Goal: Task Accomplishment & Management: Manage account settings

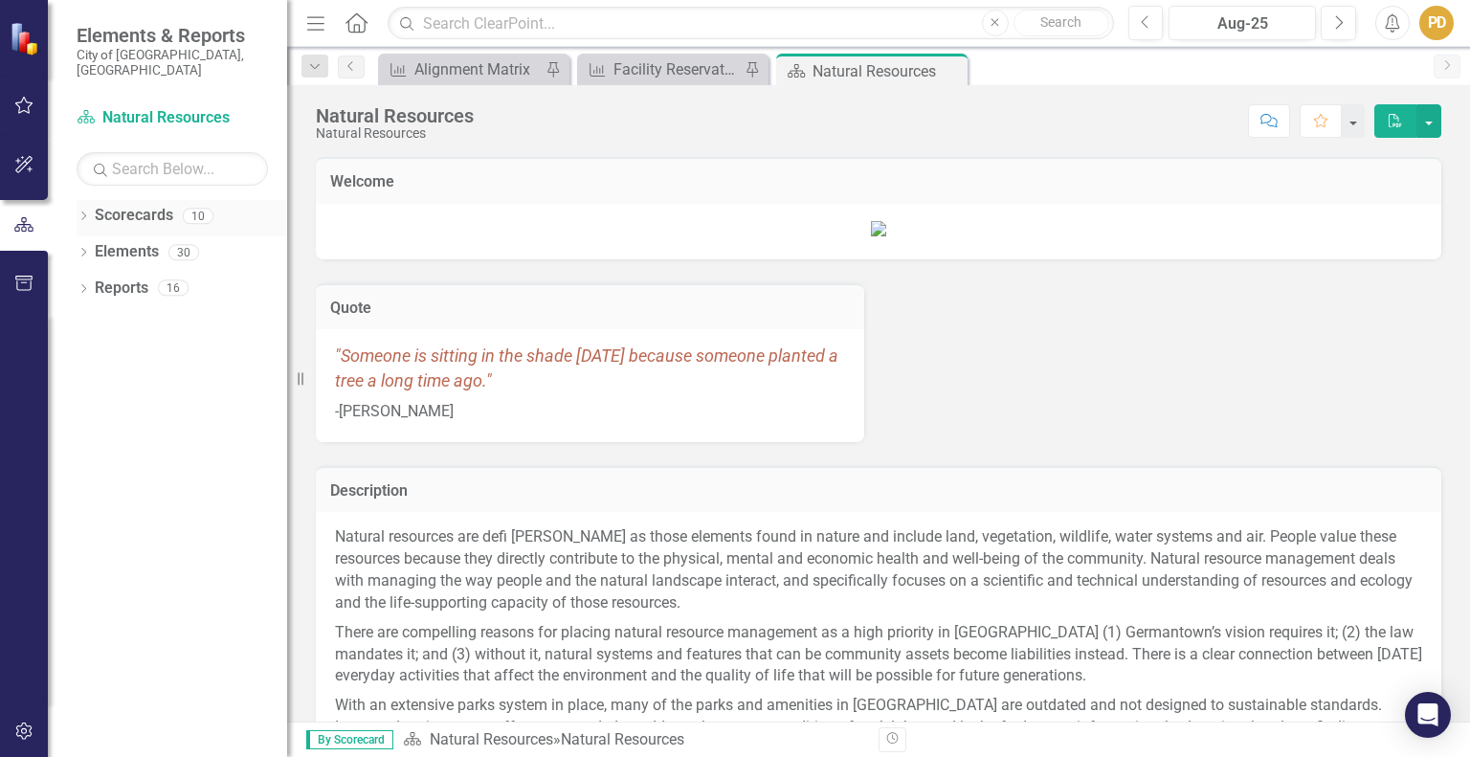
click at [84, 211] on div "Dropdown" at bounding box center [83, 219] width 13 height 16
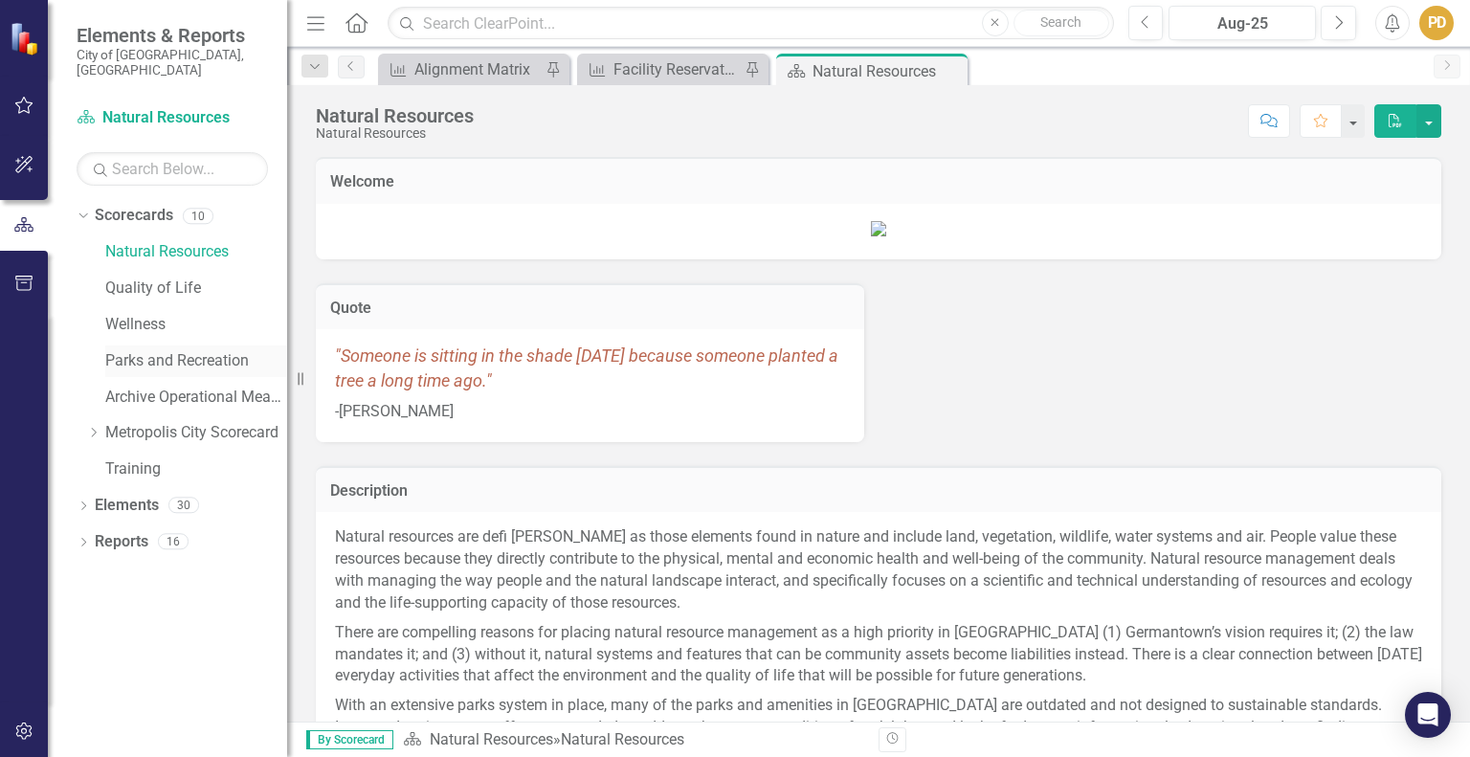
click at [157, 350] on link "Parks and Recreation" at bounding box center [196, 361] width 182 height 22
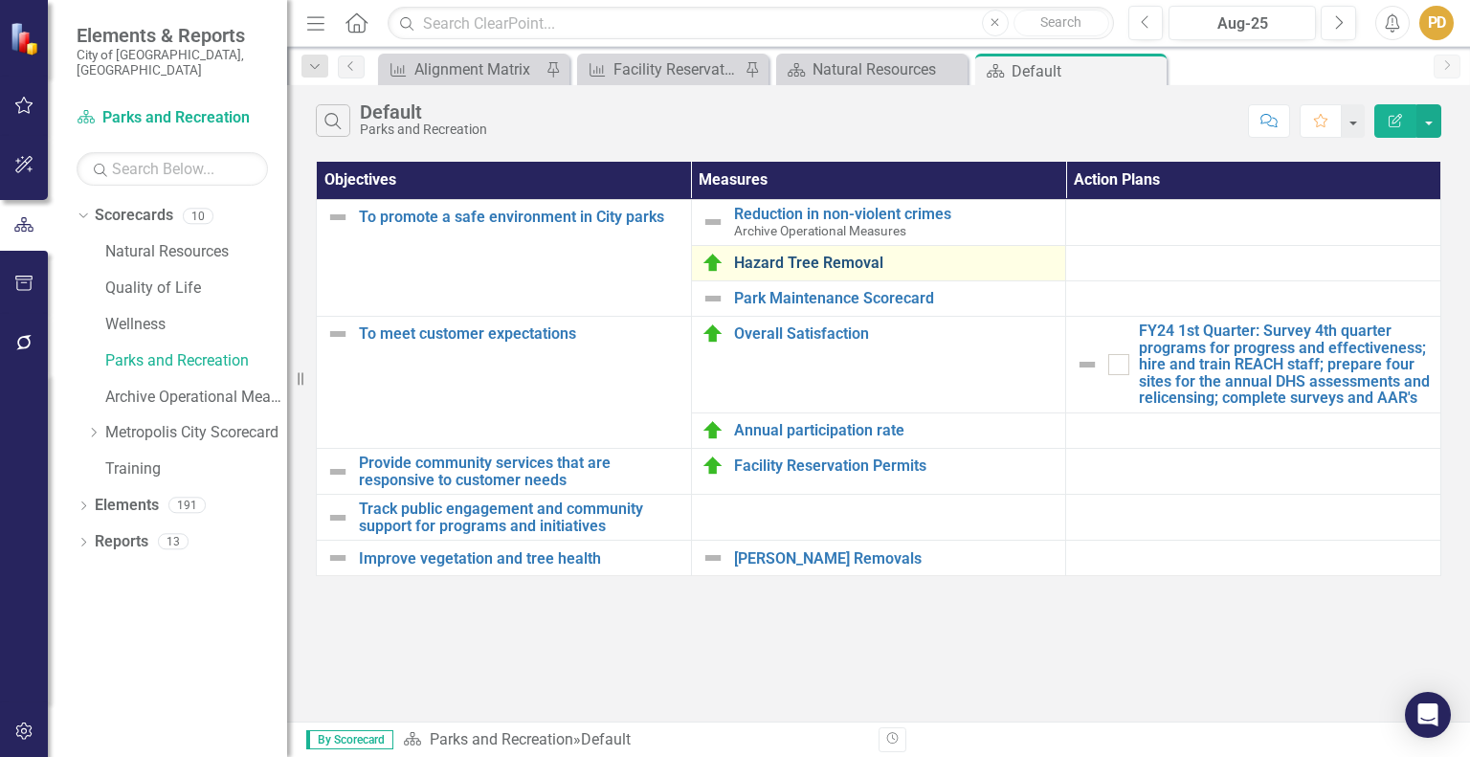
click at [800, 267] on link "Hazard Tree Removal" at bounding box center [895, 263] width 322 height 17
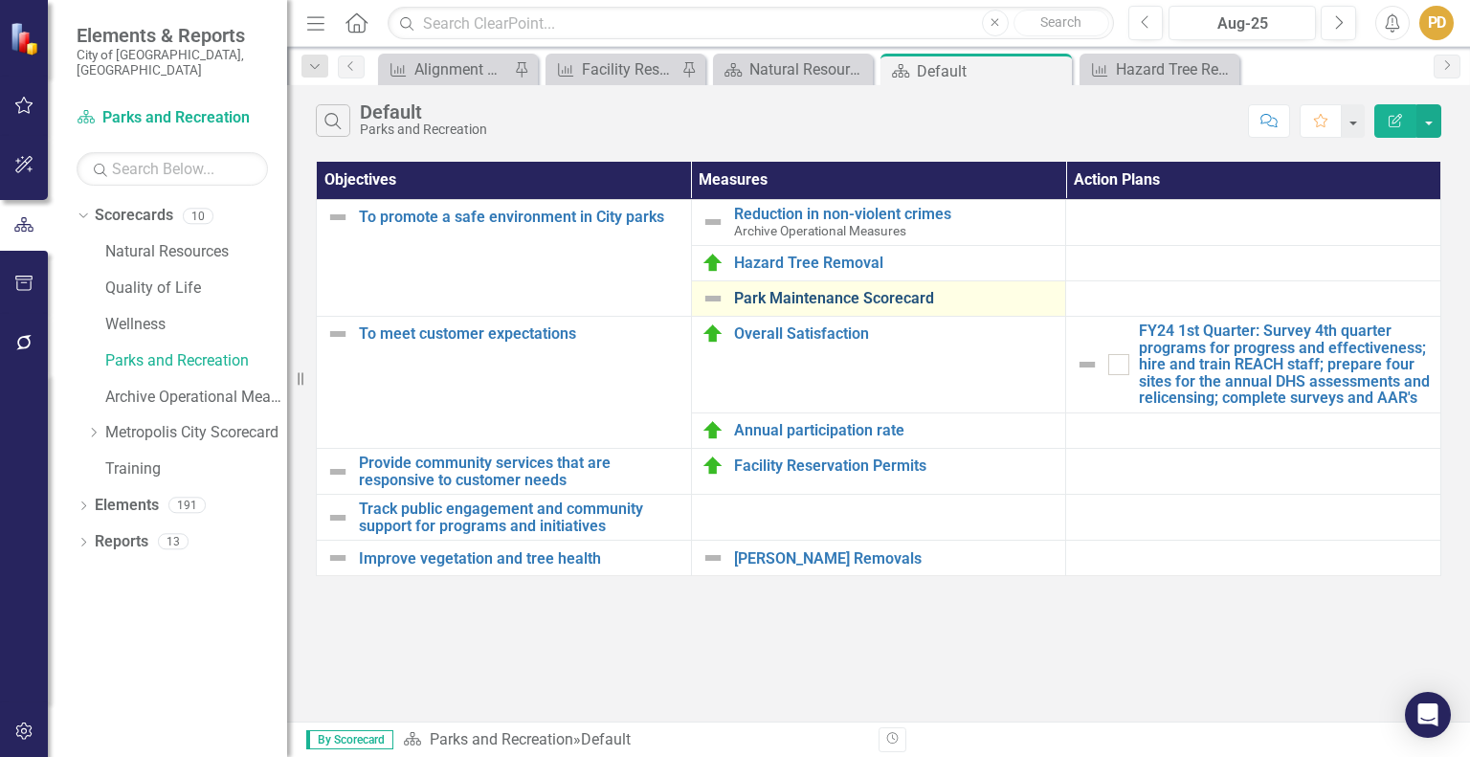
click at [780, 299] on link "Park Maintenance Scorecard" at bounding box center [895, 298] width 322 height 17
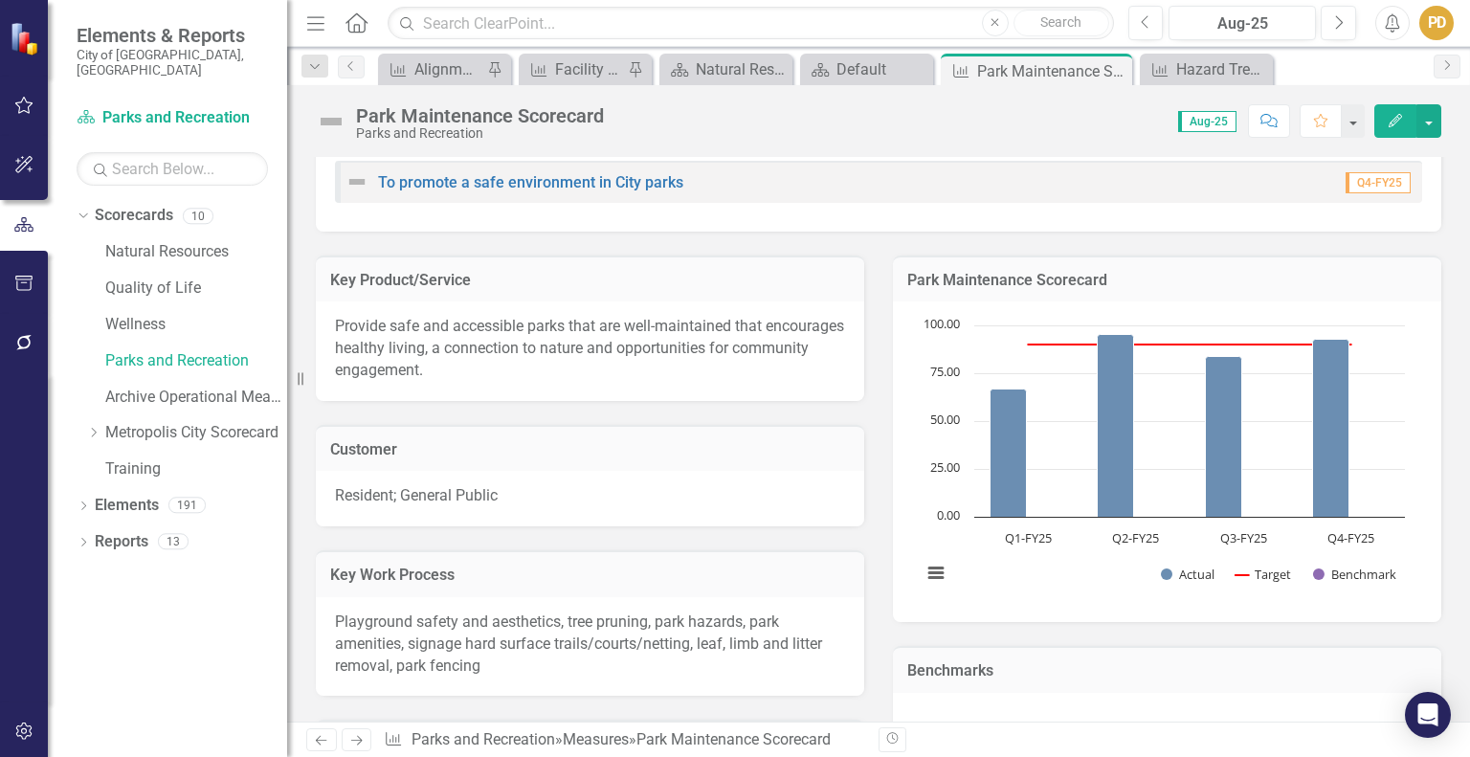
scroll to position [59, 0]
click at [1019, 537] on text "Q1-FY25" at bounding box center [1028, 535] width 47 height 17
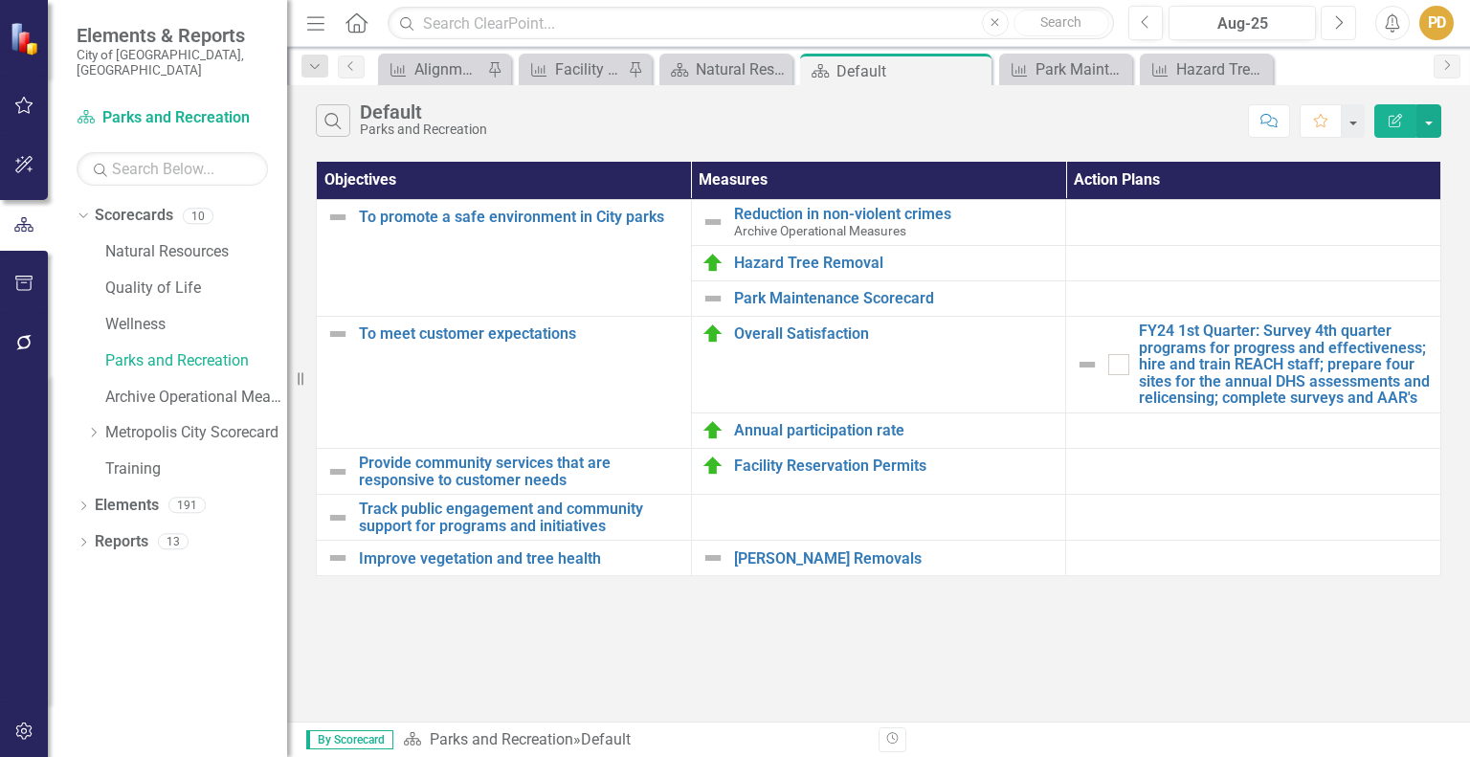
click at [1341, 24] on icon "button" at bounding box center [1340, 21] width 8 height 13
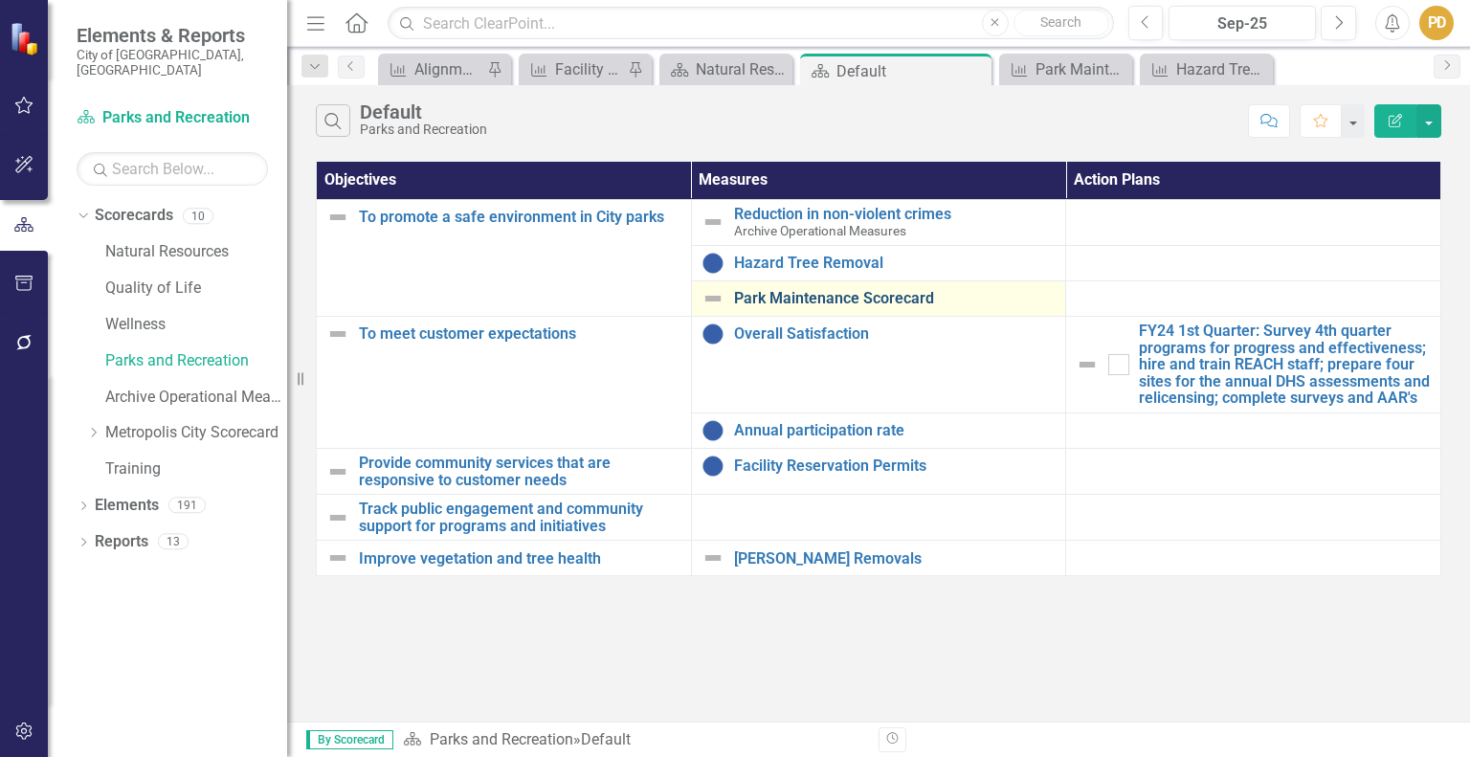
click at [828, 301] on link "Park Maintenance Scorecard" at bounding box center [895, 298] width 322 height 17
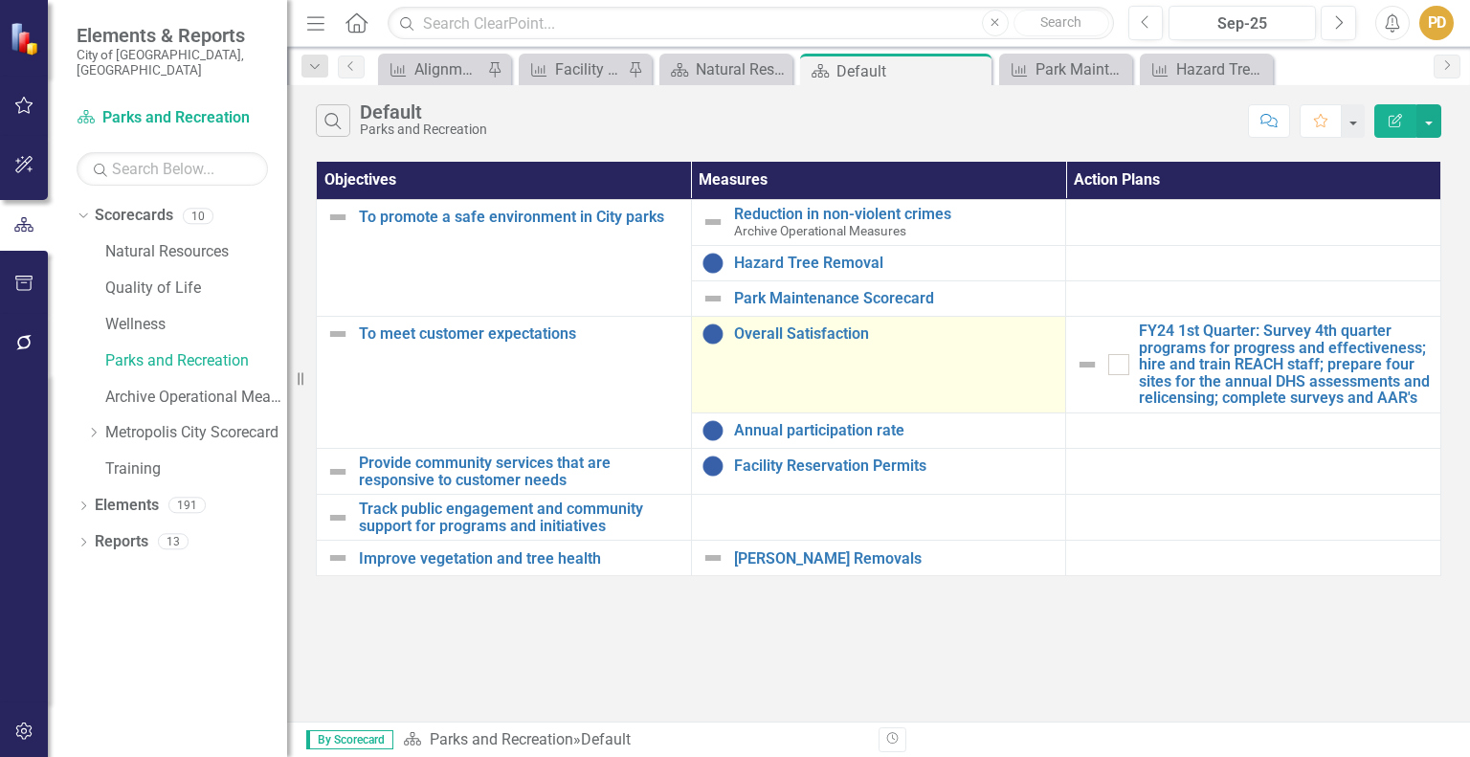
click at [781, 344] on td "Overall Satisfaction Edit Edit Measure Link Open Element" at bounding box center [878, 365] width 375 height 97
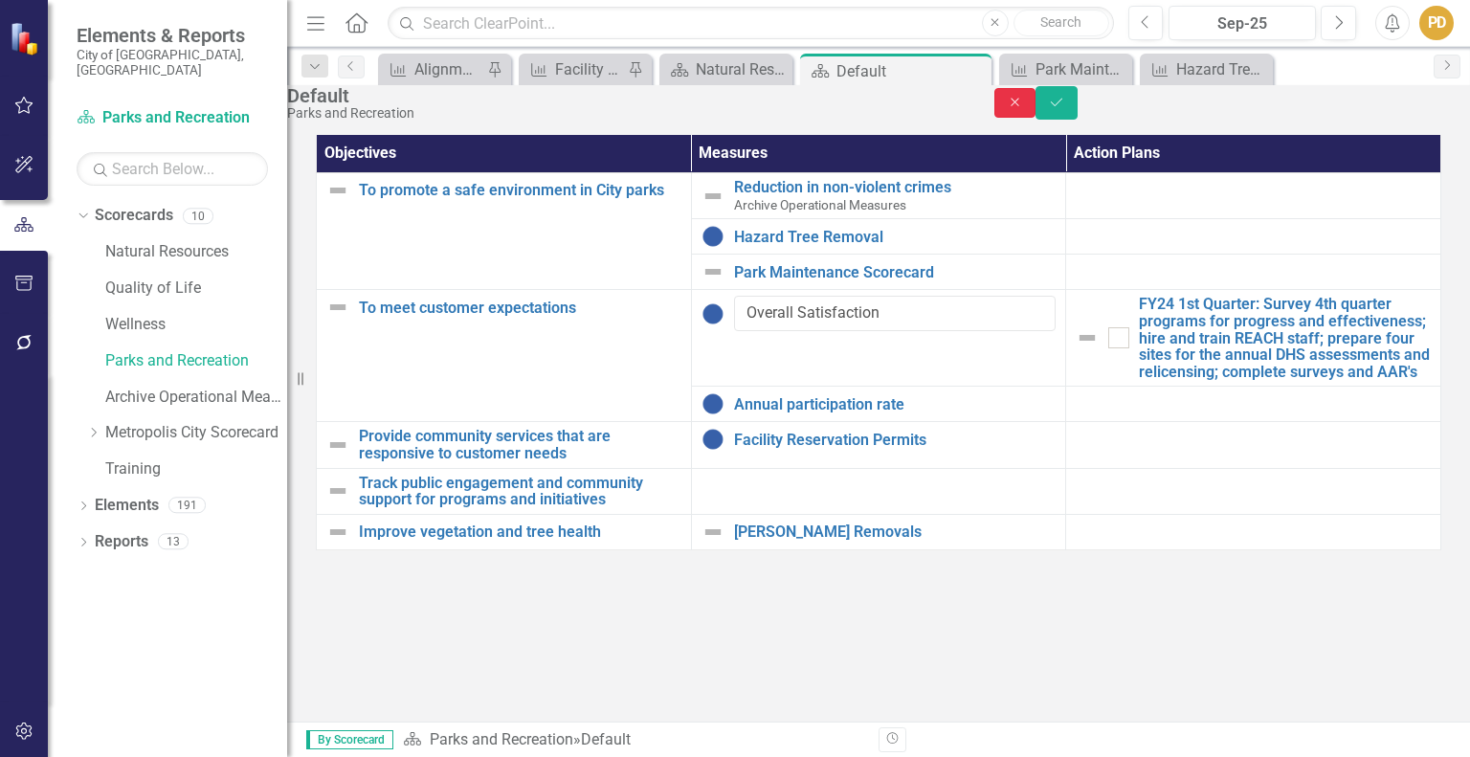
click at [1019, 107] on icon "button" at bounding box center [1014, 103] width 9 height 9
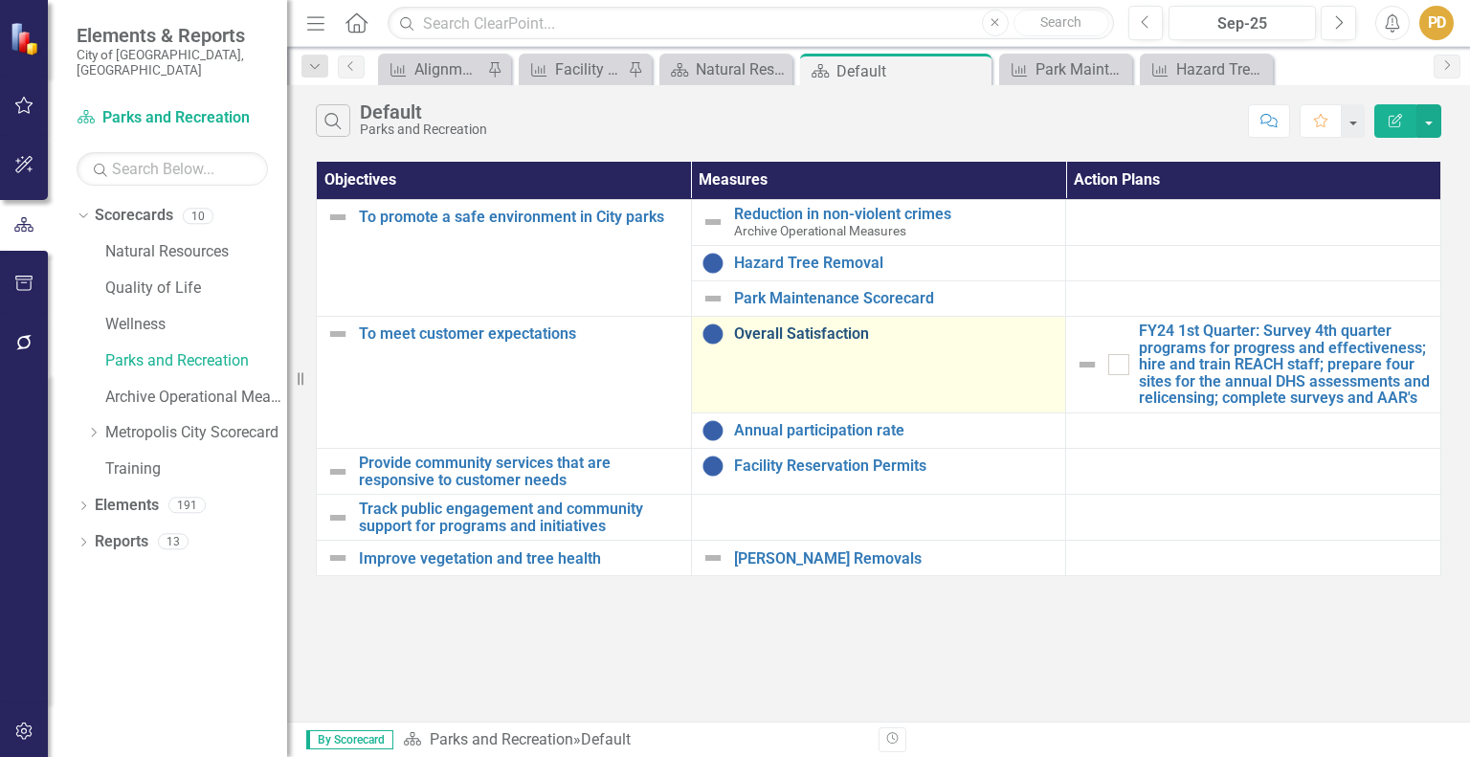
click at [873, 332] on link "Overall Satisfaction" at bounding box center [895, 333] width 322 height 17
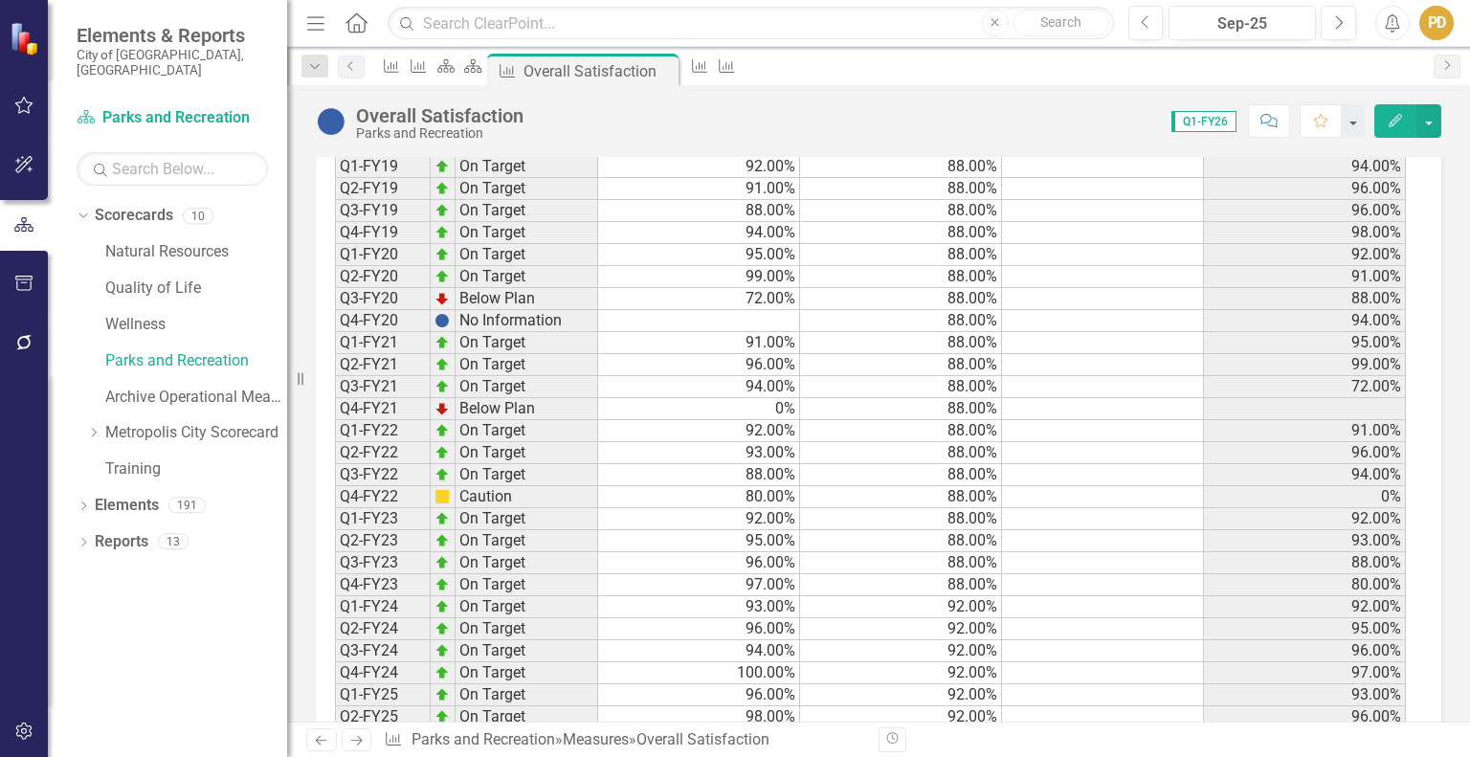
scroll to position [1450, 0]
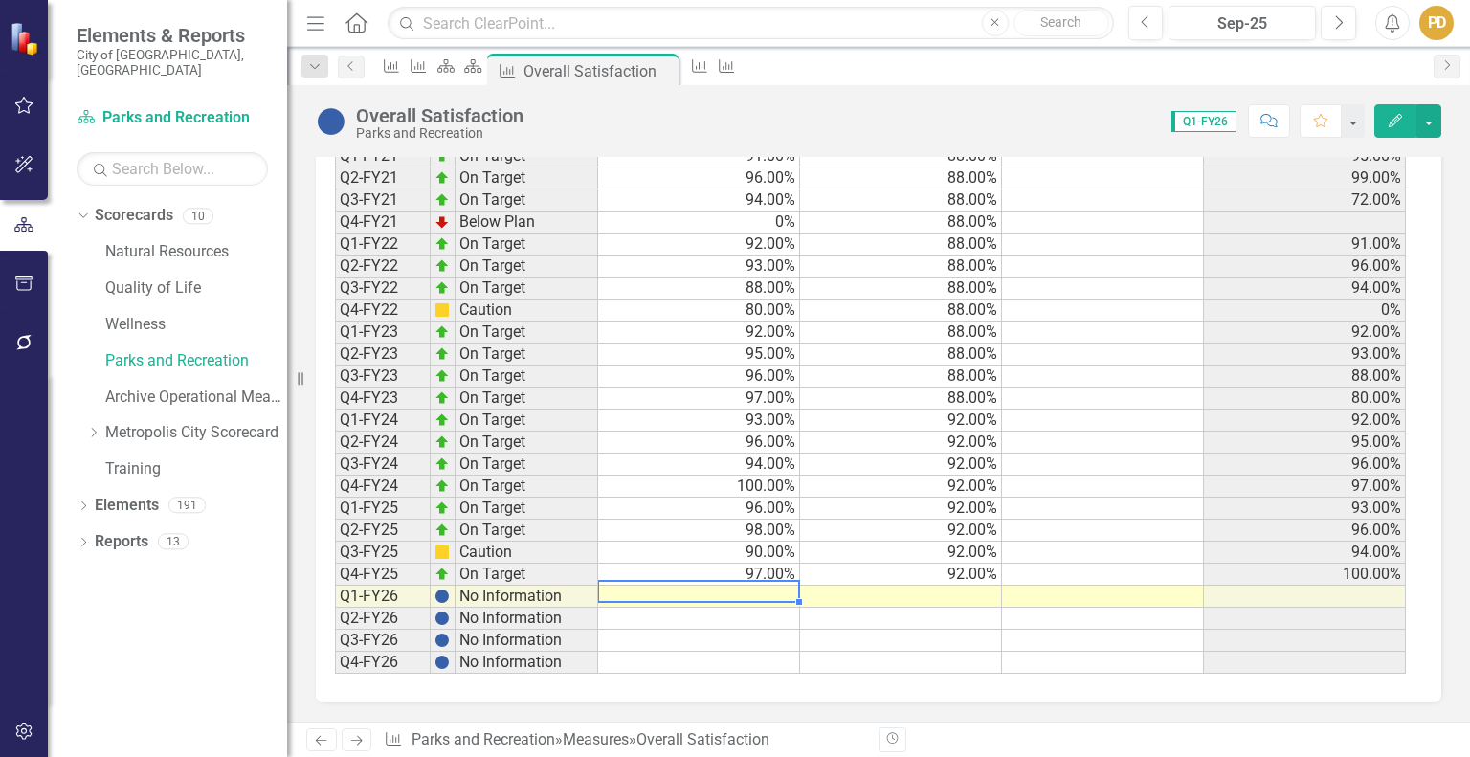
click at [754, 600] on td at bounding box center [699, 597] width 202 height 22
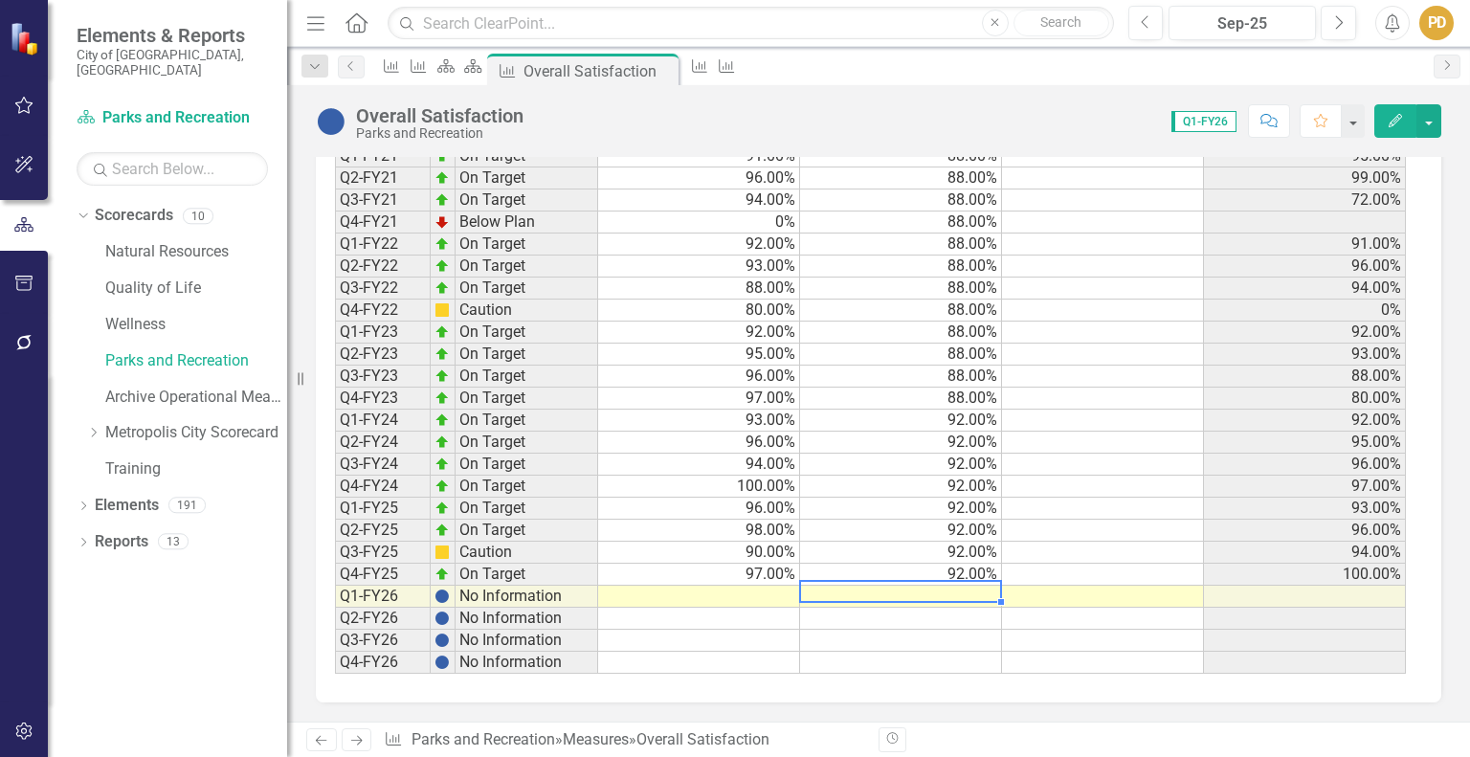
click at [919, 598] on td at bounding box center [901, 597] width 202 height 22
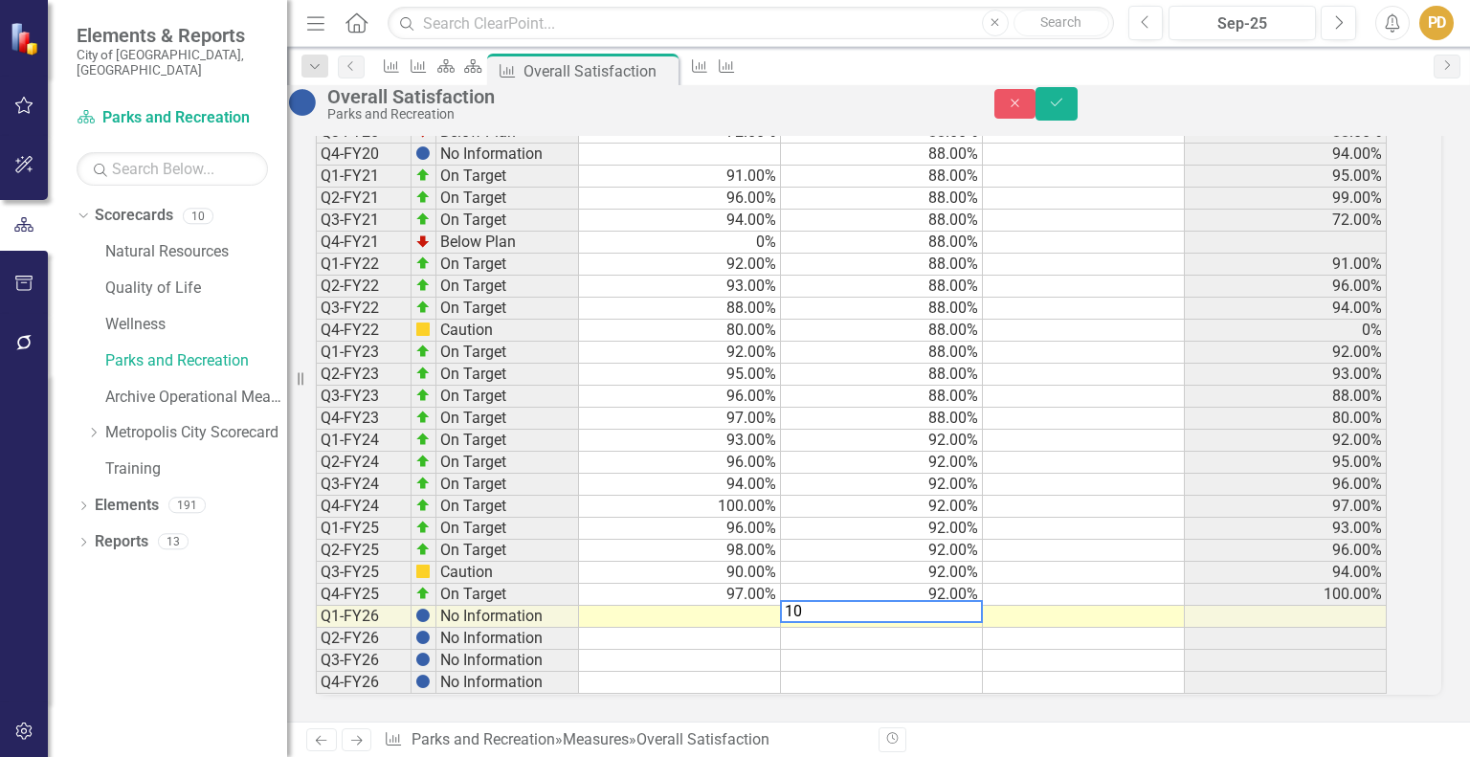
type textarea "100"
click at [1062, 106] on icon "submit" at bounding box center [1056, 103] width 11 height 8
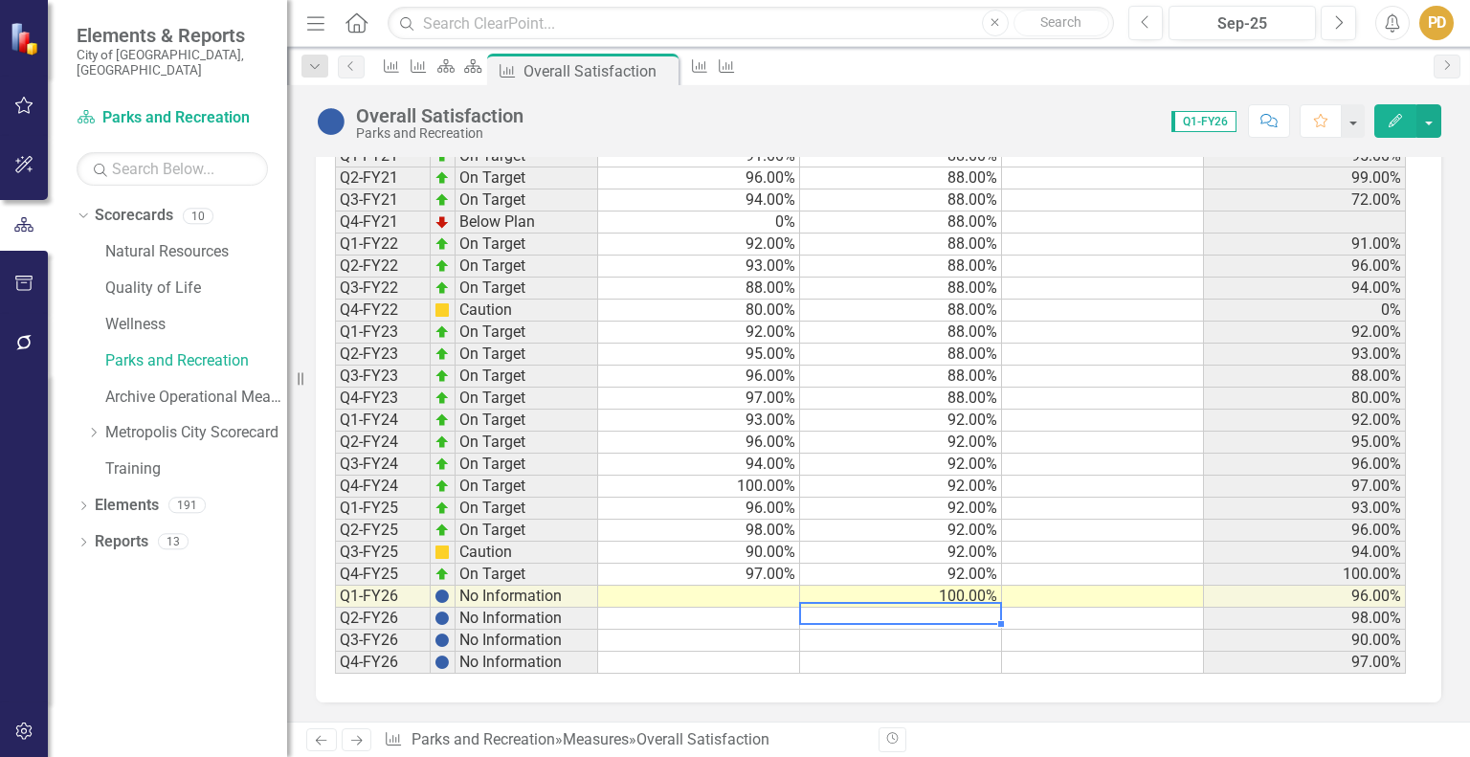
click at [980, 615] on td at bounding box center [901, 619] width 202 height 22
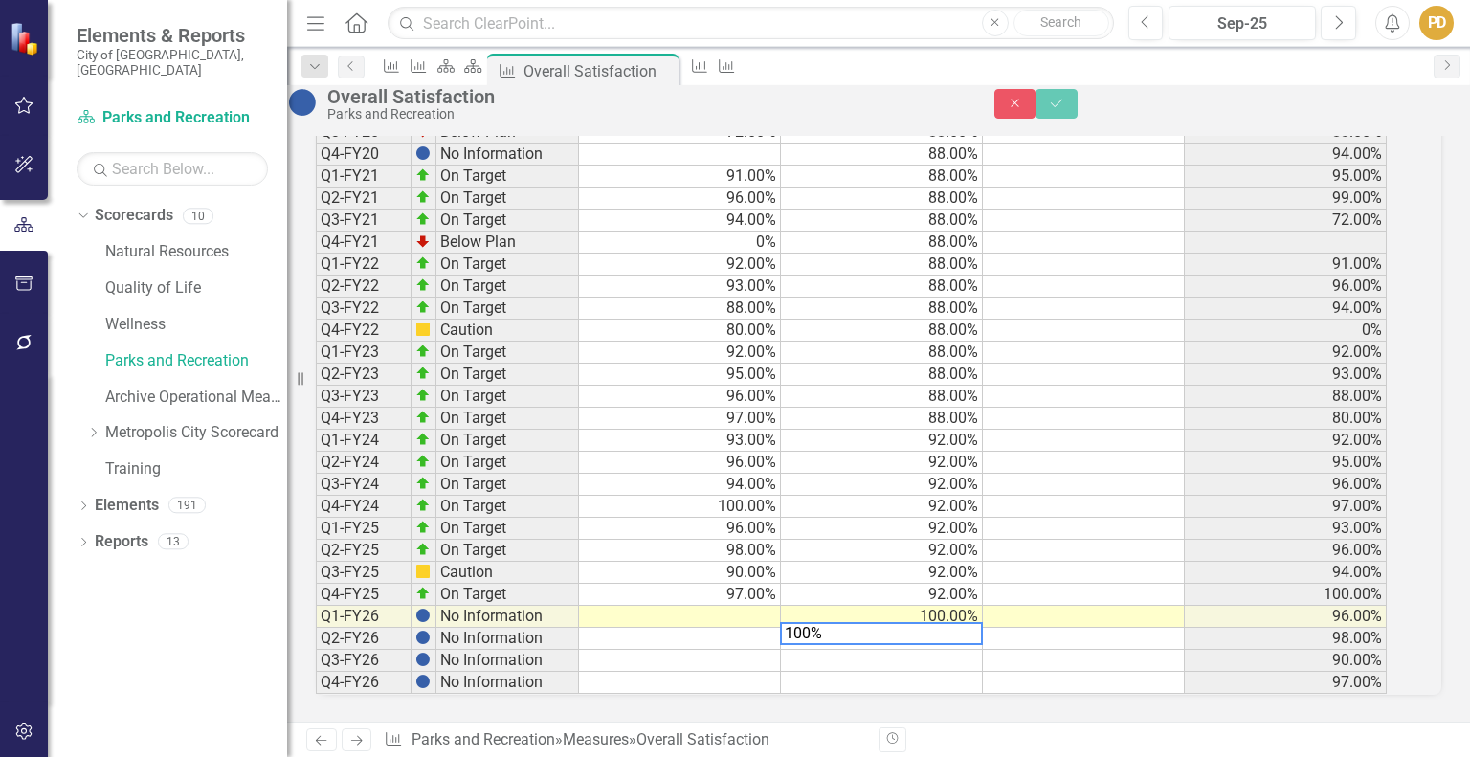
scroll to position [1451, 0]
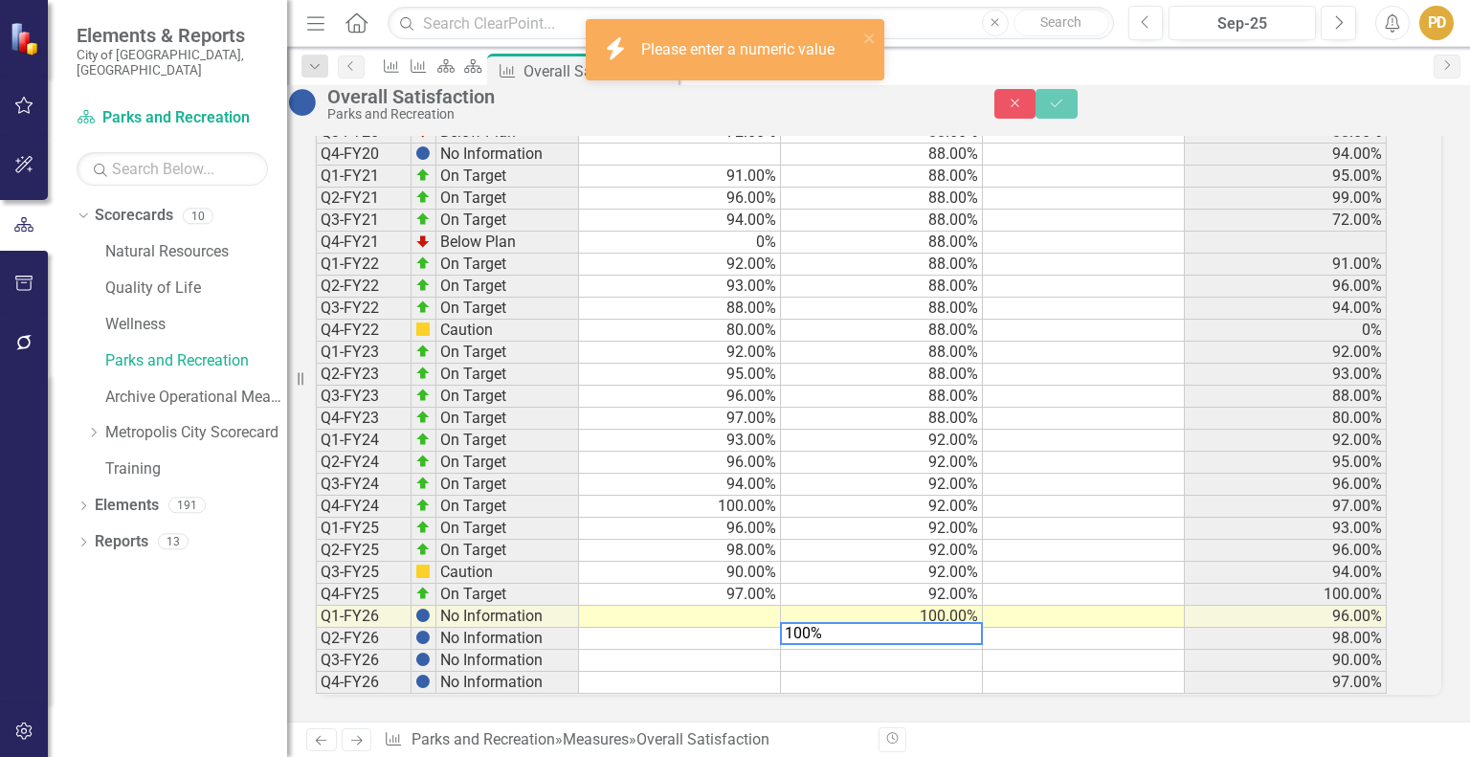
click at [888, 672] on td at bounding box center [882, 683] width 202 height 22
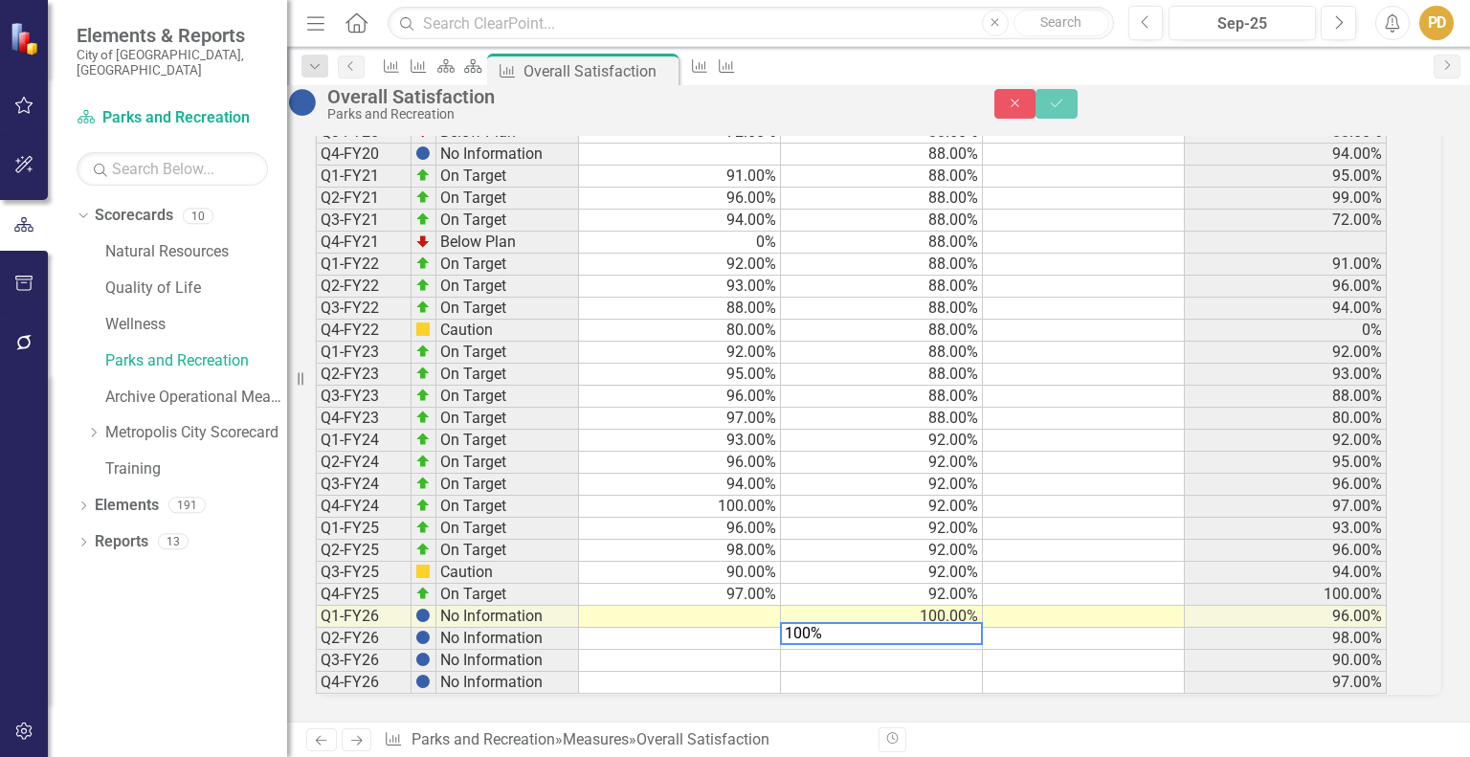
click at [920, 622] on textarea "100%" at bounding box center [881, 633] width 203 height 23
click at [910, 650] on td at bounding box center [882, 661] width 202 height 22
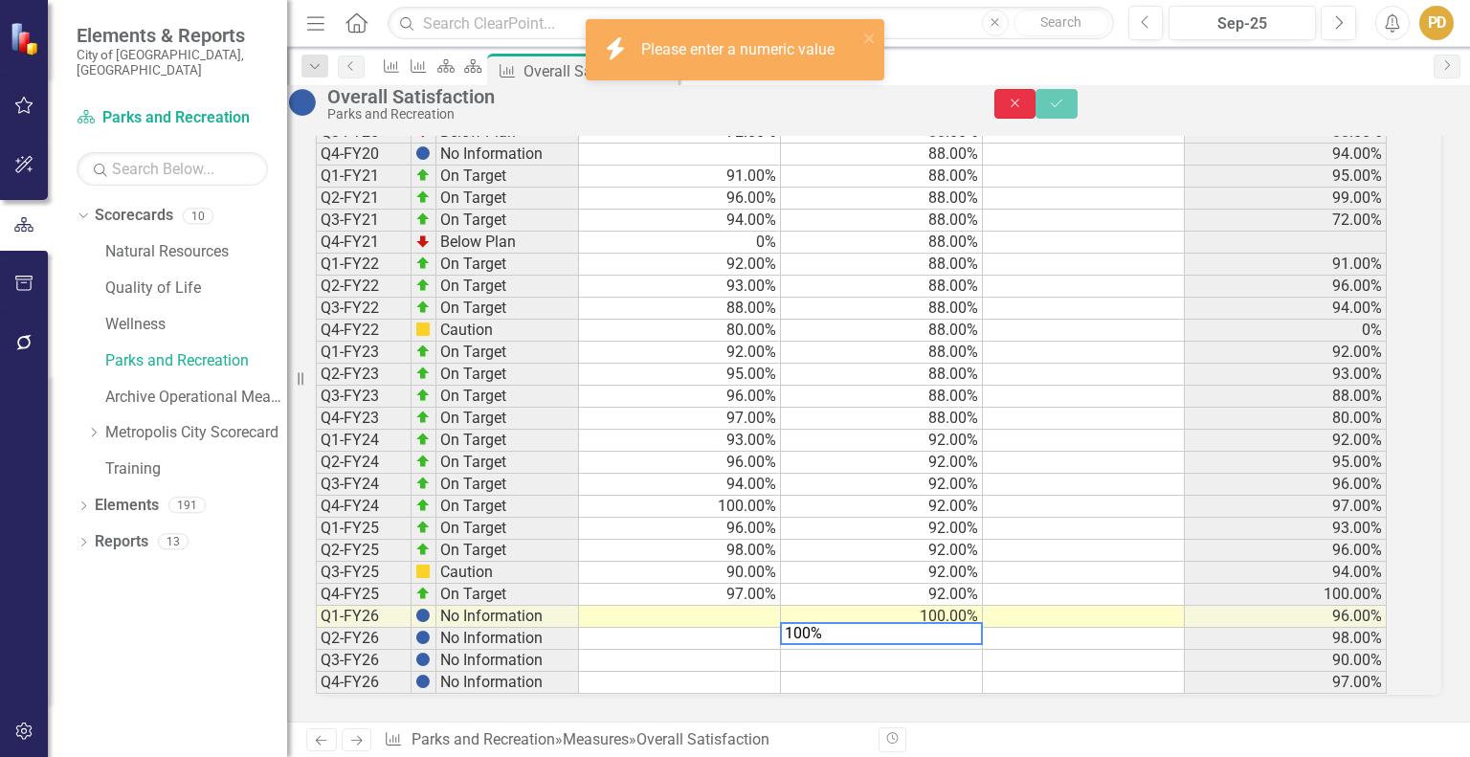
click at [1036, 104] on button "Close" at bounding box center [1015, 104] width 42 height 30
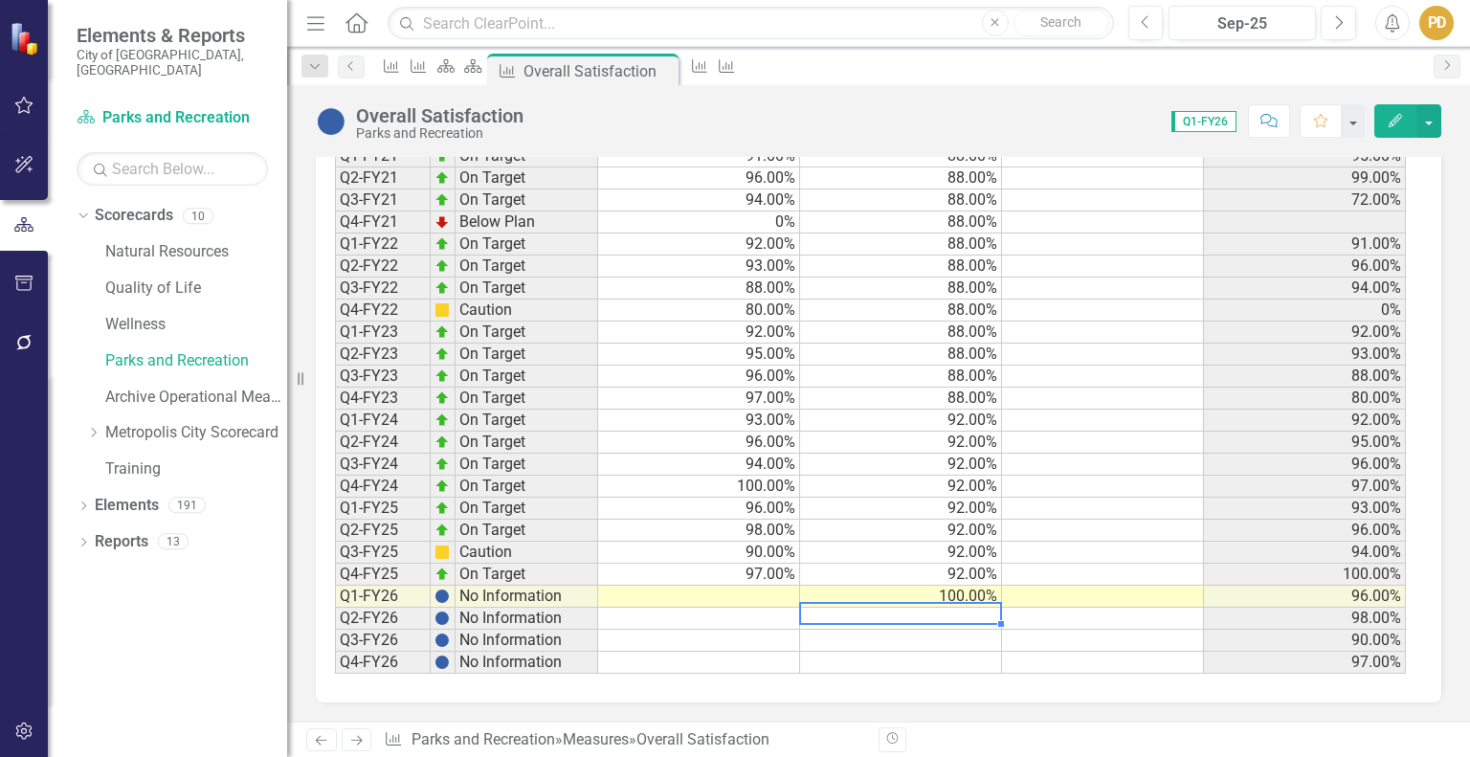
scroll to position [1450, 0]
click at [942, 620] on td at bounding box center [901, 619] width 202 height 22
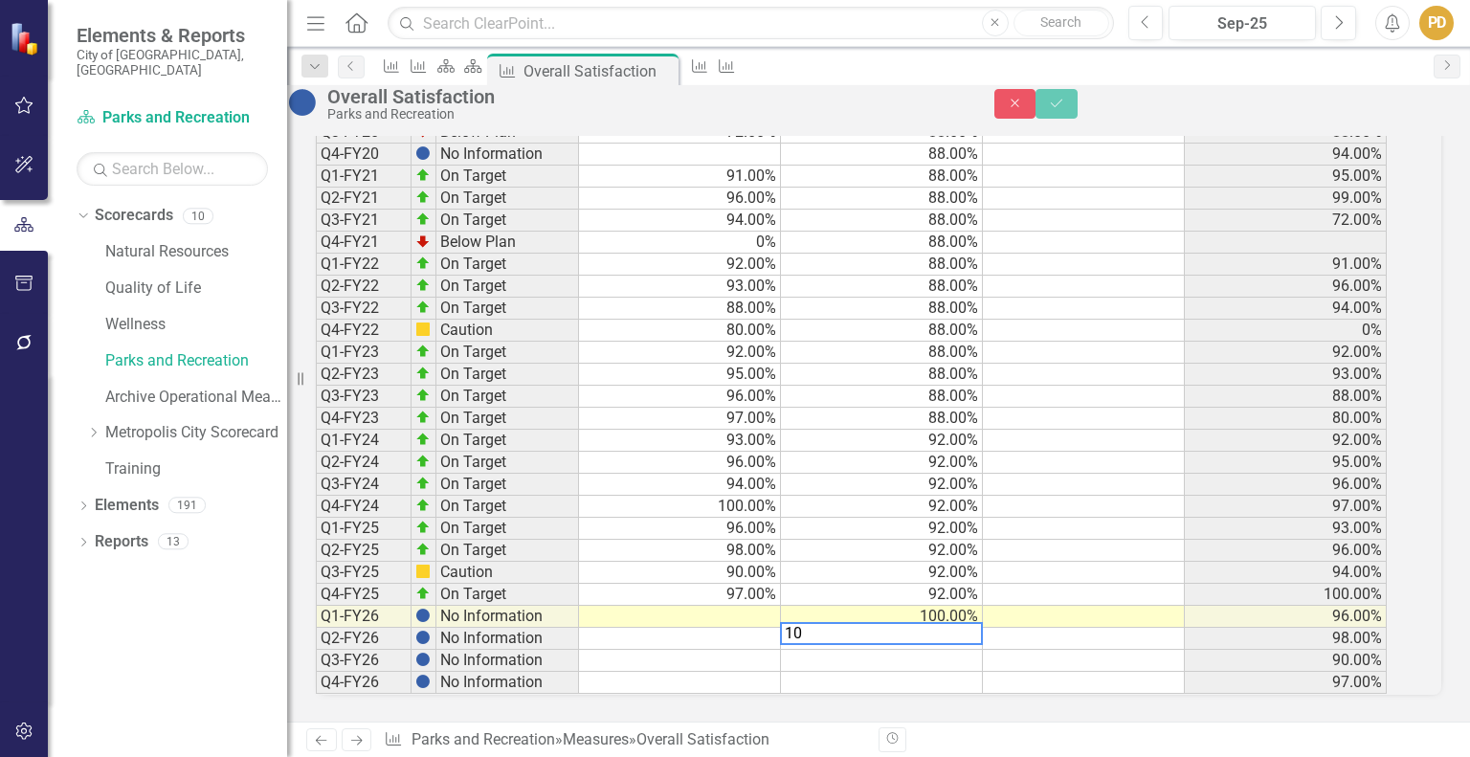
type textarea "100"
click at [947, 650] on td at bounding box center [882, 661] width 202 height 22
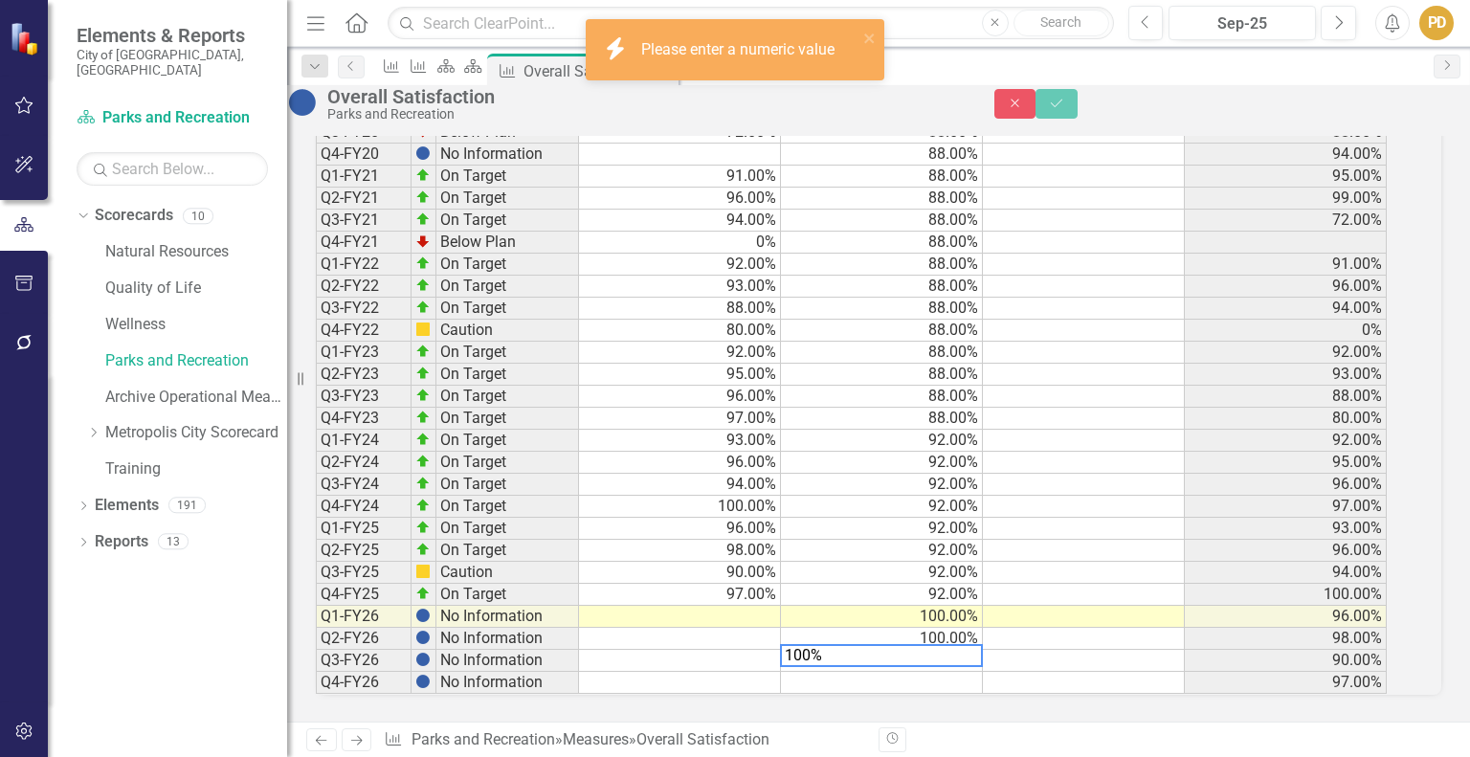
type textarea "100%"
click at [945, 672] on td at bounding box center [882, 683] width 202 height 22
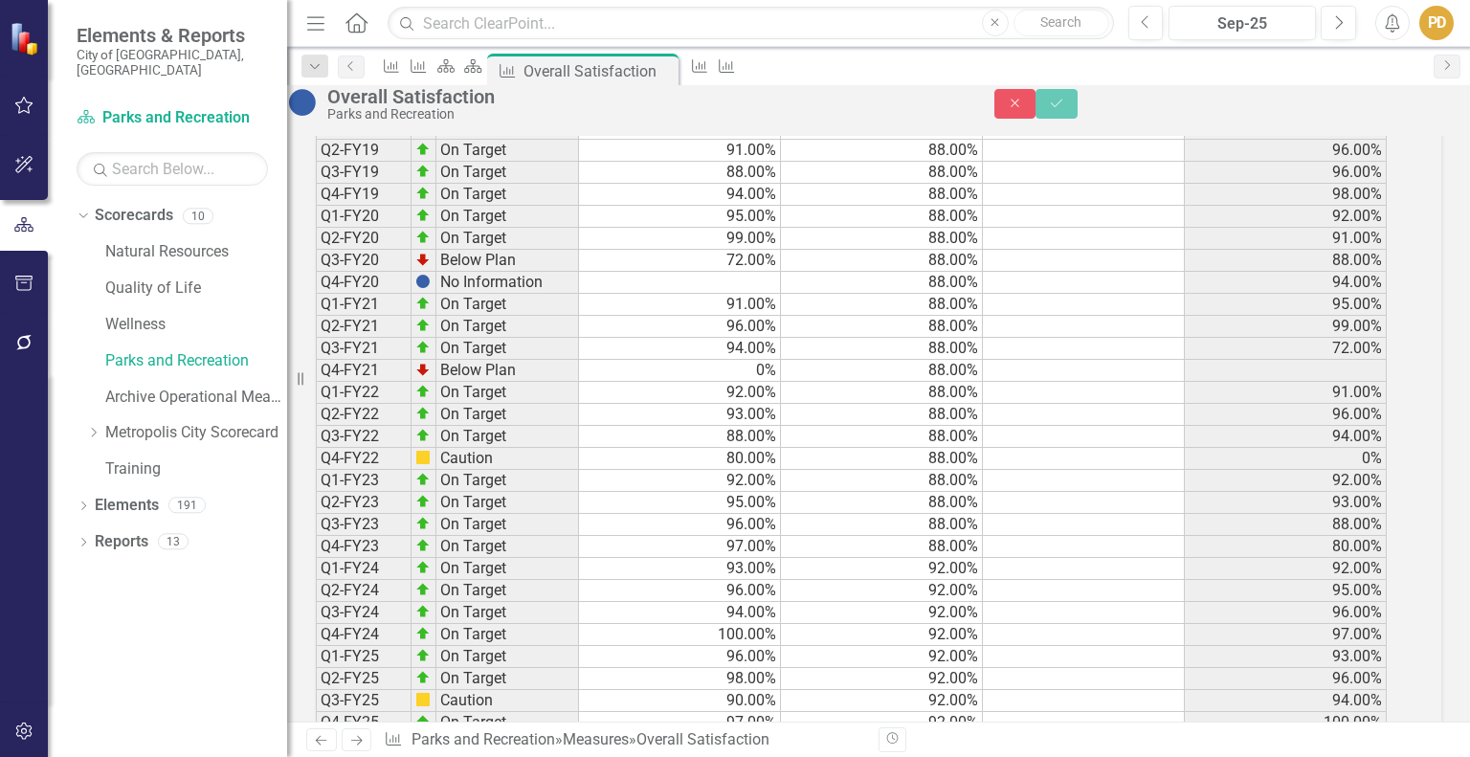
scroll to position [1378, 0]
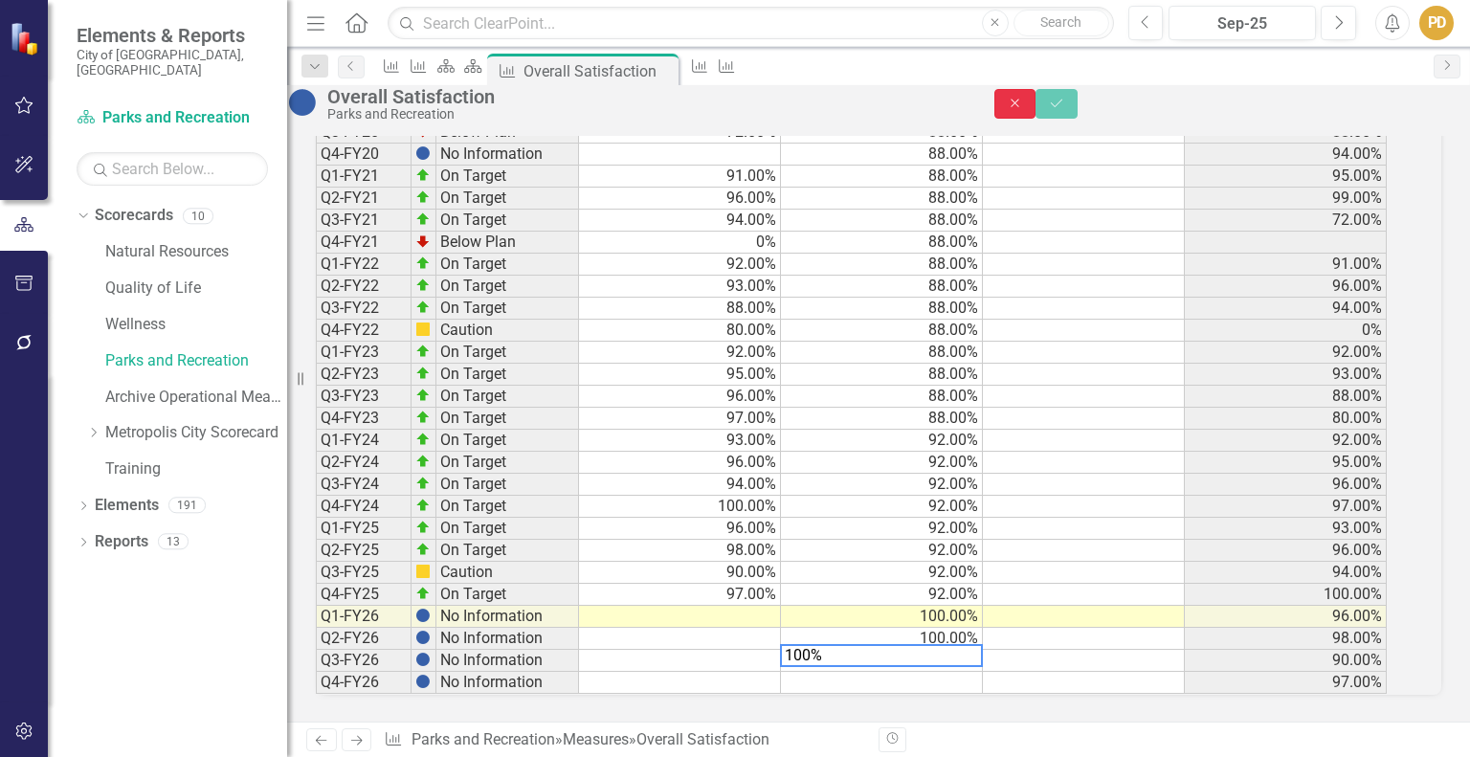
click at [1024, 110] on icon "Close" at bounding box center [1015, 103] width 17 height 13
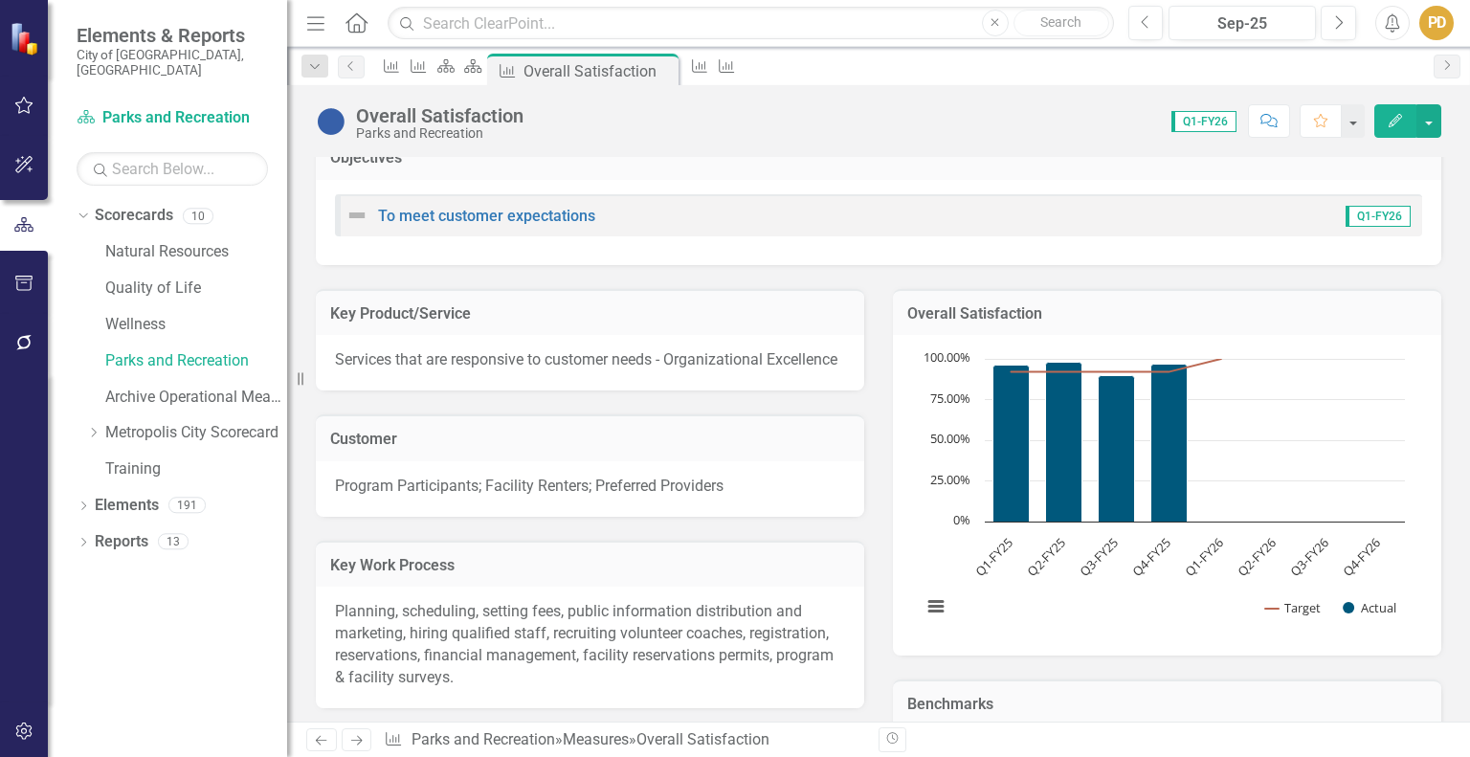
scroll to position [0, 0]
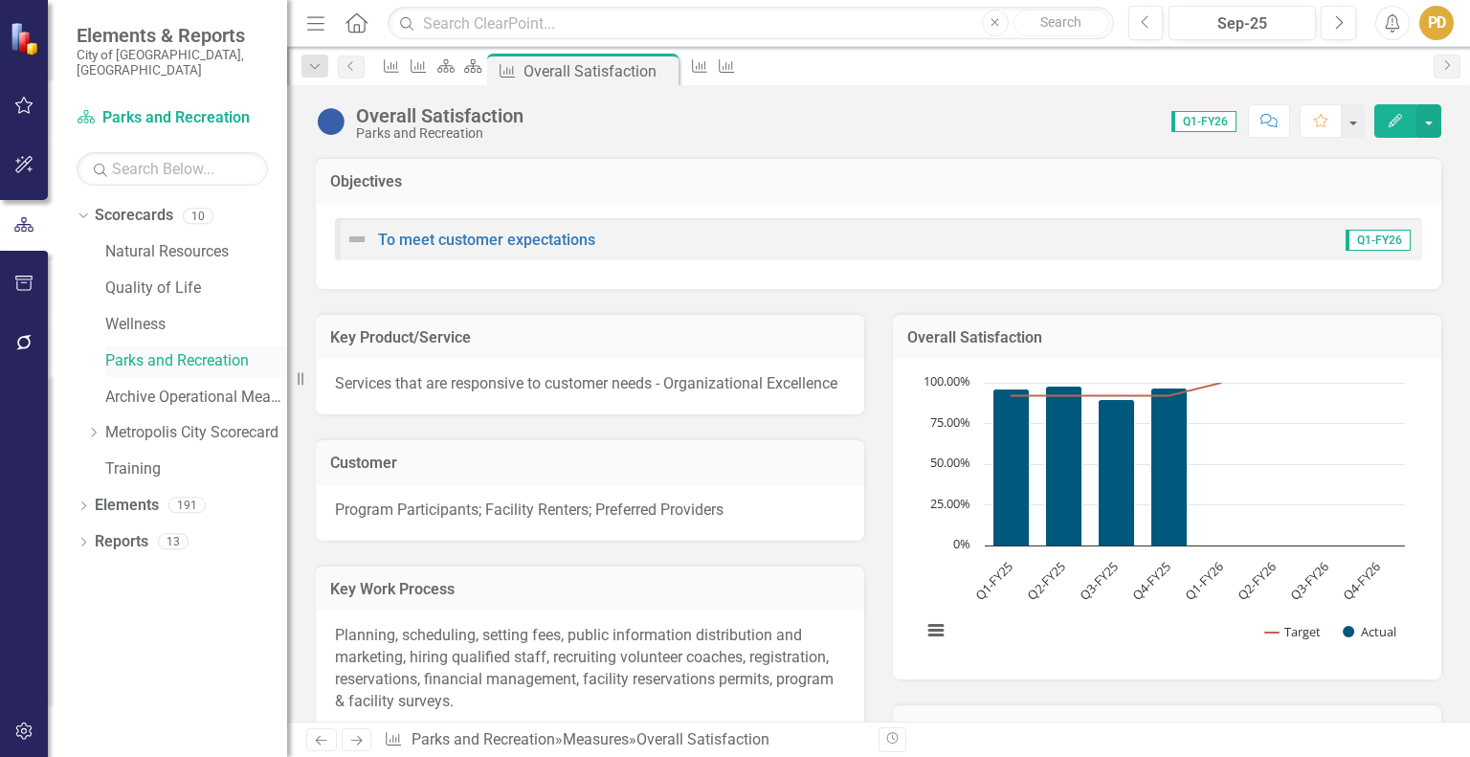
click at [187, 350] on link "Parks and Recreation" at bounding box center [196, 361] width 182 height 22
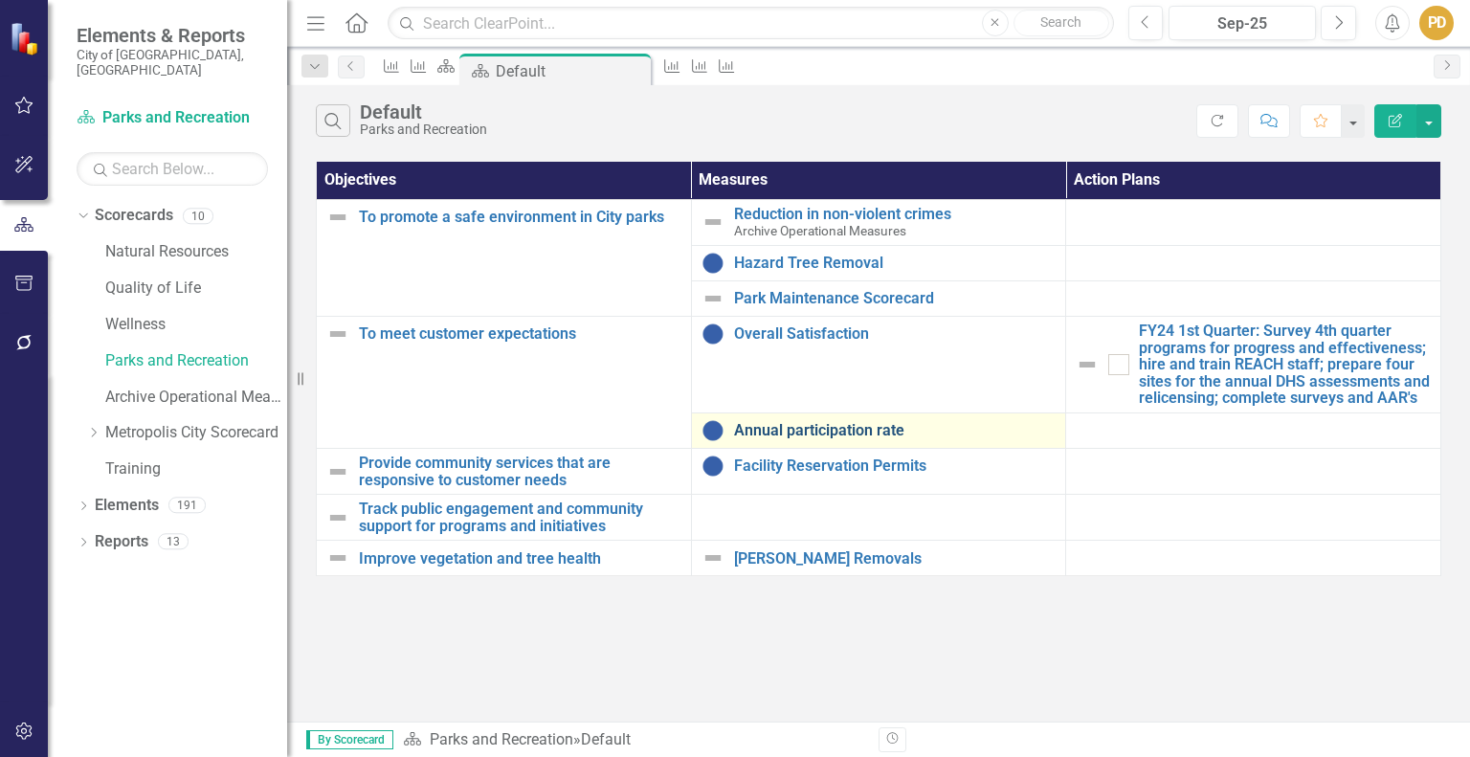
click at [847, 428] on link "Annual participation rate" at bounding box center [895, 430] width 322 height 17
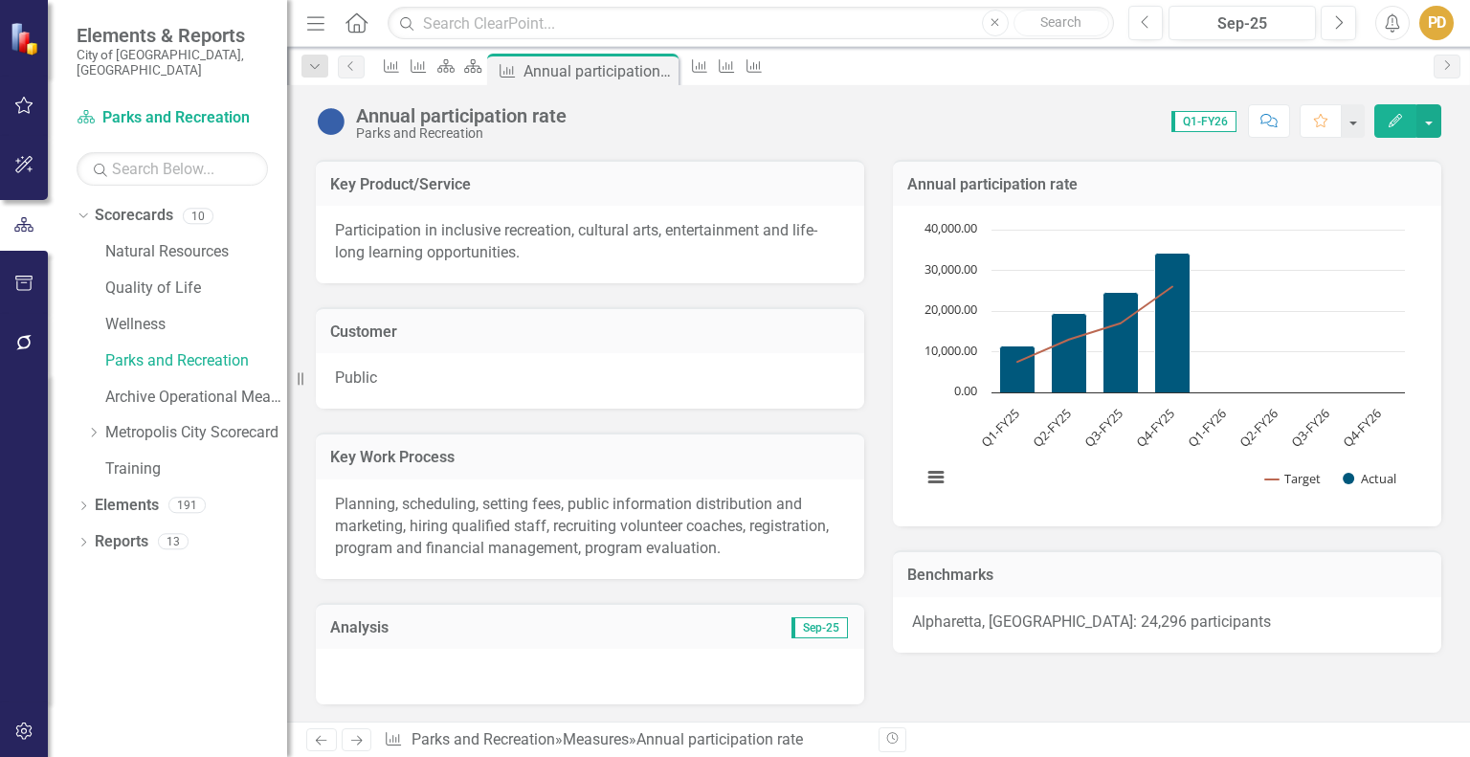
scroll to position [155, 0]
click at [172, 350] on link "Parks and Recreation" at bounding box center [196, 361] width 182 height 22
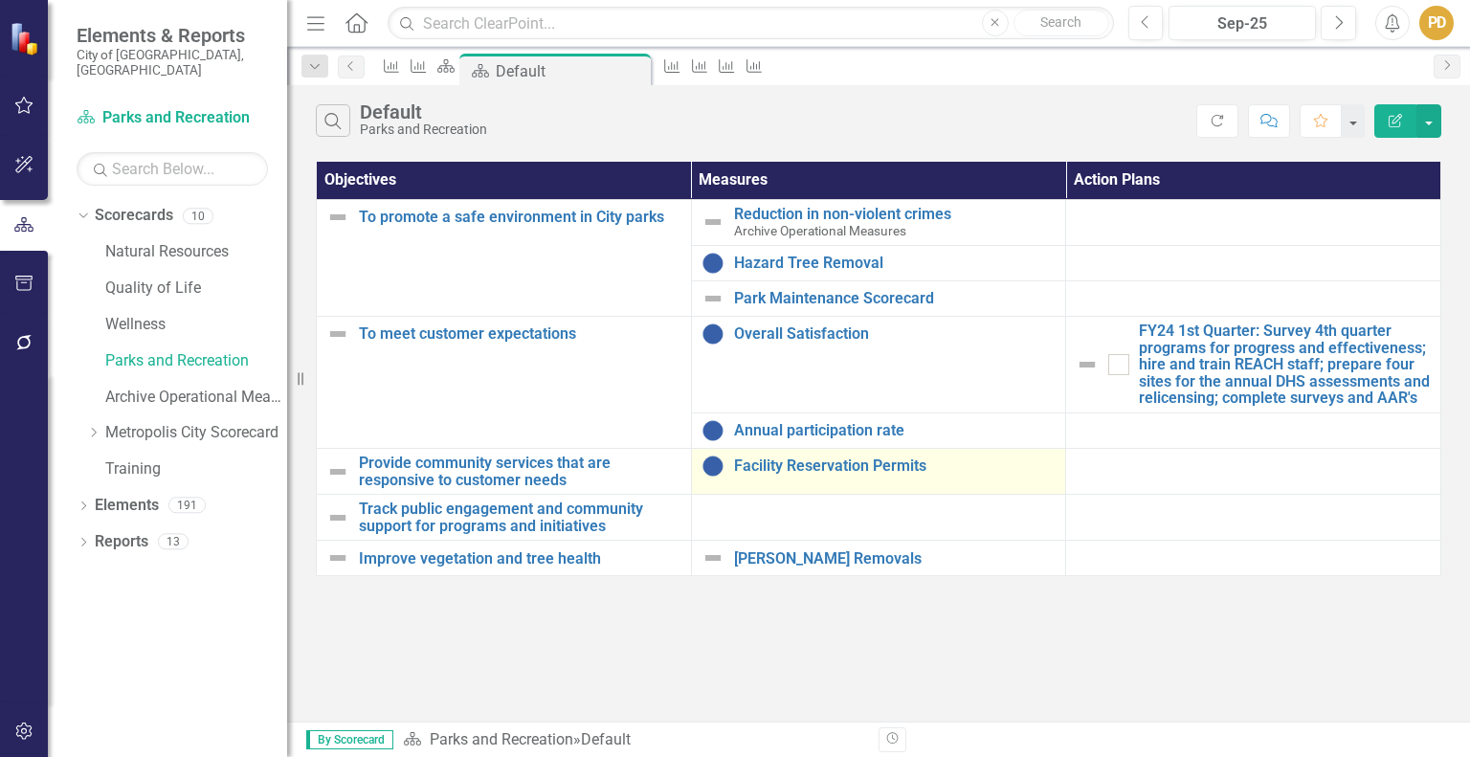
click at [854, 476] on div "Facility Reservation Permits" at bounding box center [878, 466] width 355 height 23
click at [854, 465] on link "Facility Reservation Permits" at bounding box center [895, 465] width 322 height 17
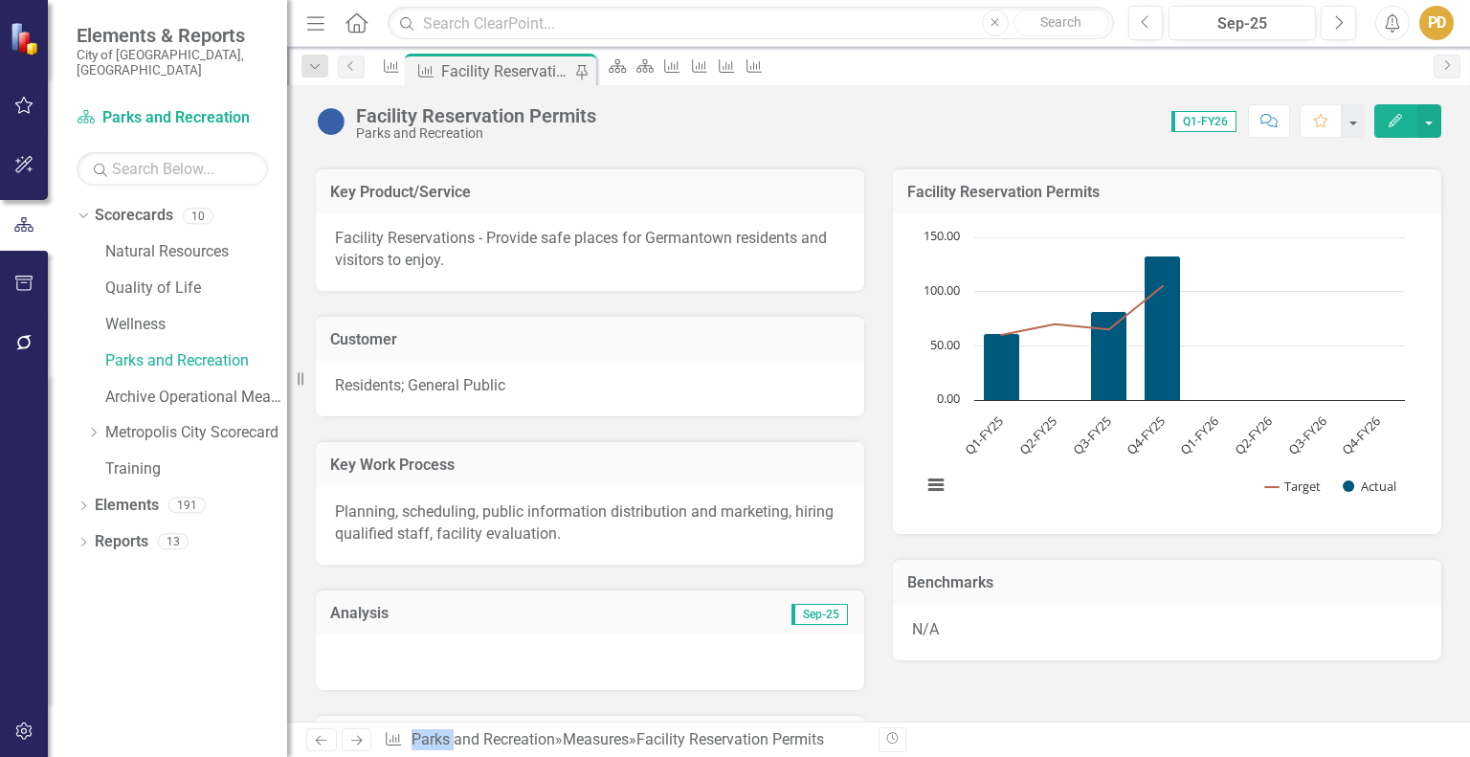
scroll to position [144, 0]
